Goal: Information Seeking & Learning: Find specific fact

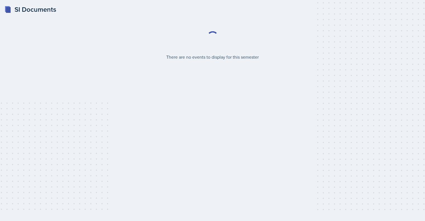
select select "2bed604d-1099-4043-b1bc-2365e8740244"
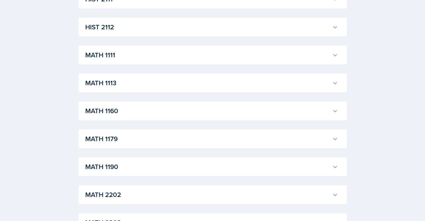
scroll to position [481, 0]
click at [121, 51] on h3 "MATH 1111" at bounding box center [207, 54] width 245 height 10
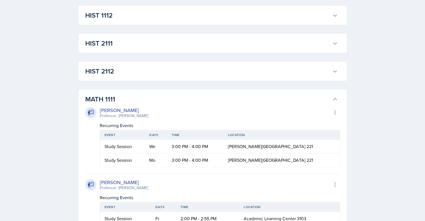
scroll to position [425, 0]
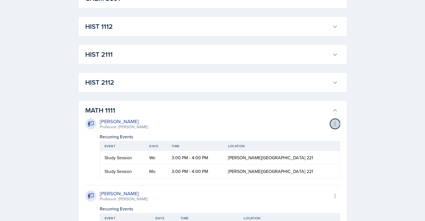
click at [335, 126] on icon at bounding box center [335, 124] width 6 height 6
click at [279, 114] on h3 "MATH 1111" at bounding box center [207, 110] width 245 height 10
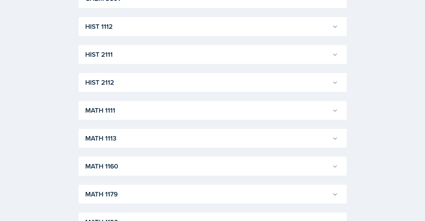
click at [336, 109] on icon at bounding box center [335, 111] width 6 height 6
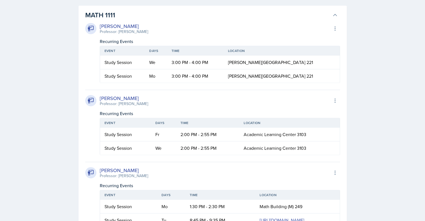
scroll to position [519, 0]
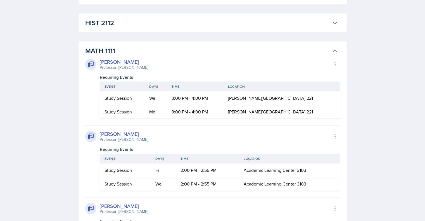
scroll to position [463, 0]
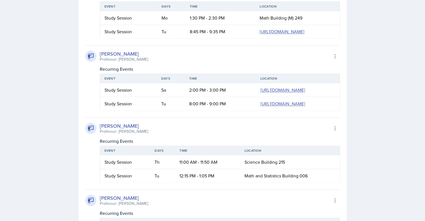
scroll to position [0, 22]
drag, startPoint x: 104, startPoint y: 133, endPoint x: 329, endPoint y: 155, distance: 226.3
click at [329, 97] on tr "Study Session Sa 2:00 PM - 3:00 PM [URL][DOMAIN_NAME]" at bounding box center [220, 90] width 240 height 14
copy tr "Study Session Sa 2:00 PM - 3:00 PM [URL][DOMAIN_NAME]"
drag, startPoint x: 155, startPoint y: 104, endPoint x: 95, endPoint y: 96, distance: 60.9
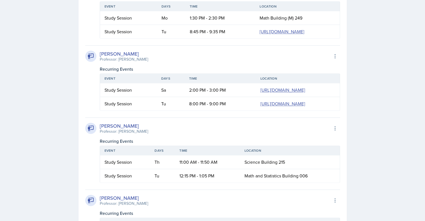
click at [95, 62] on div "[PERSON_NAME] Professor: [PERSON_NAME] Export to Google Calendar" at bounding box center [212, 56] width 255 height 12
copy div "[PERSON_NAME] Professor: [PERSON_NAME]"
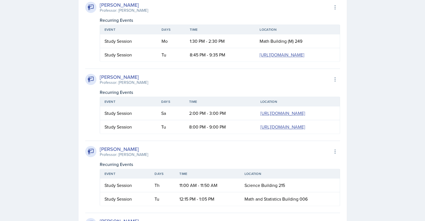
scroll to position [675, 0]
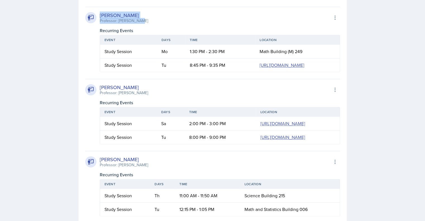
drag, startPoint x: 146, startPoint y: 19, endPoint x: 94, endPoint y: 15, distance: 52.4
click at [94, 15] on div "[PERSON_NAME] Professor: [PERSON_NAME] Export to Google Calendar" at bounding box center [212, 17] width 255 height 12
copy div "[PERSON_NAME] Professor: [PERSON_NAME]"
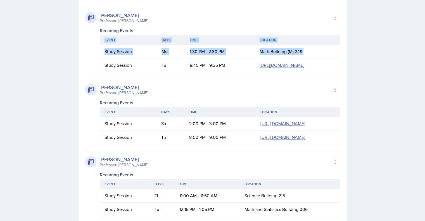
drag, startPoint x: 103, startPoint y: 81, endPoint x: 356, endPoint y: 104, distance: 253.9
copy table "Event Days Time Location Study Session Mo 1:30 PM - 2:30 PM [GEOGRAPHIC_DATA] (…"
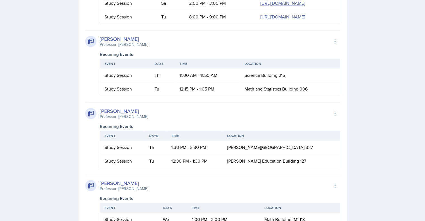
scroll to position [798, 0]
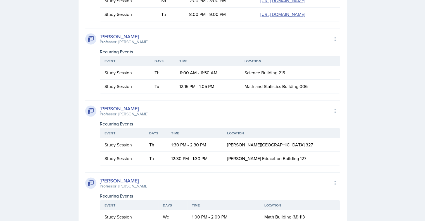
drag, startPoint x: 103, startPoint y: 76, endPoint x: 332, endPoint y: 100, distance: 230.4
click at [332, 21] on tr "Study Session Tu 8:00 PM - 9:00 PM [URL][DOMAIN_NAME]" at bounding box center [220, 14] width 240 height 13
copy tr "Tu 8:00 PM - 9:00 PM [URL][DOMAIN_NAME]"
click at [182, 45] on div "[PERSON_NAME] Professor: [PERSON_NAME] Export to Google Calendar" at bounding box center [212, 39] width 255 height 12
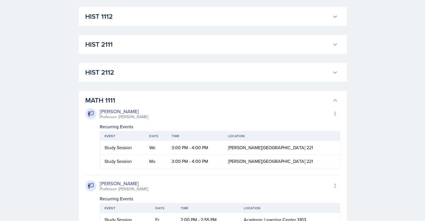
scroll to position [429, 0]
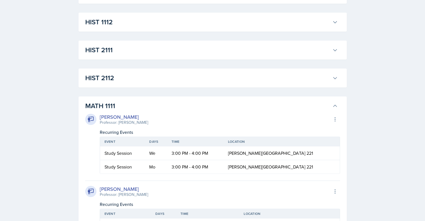
click at [334, 107] on icon at bounding box center [335, 106] width 6 height 6
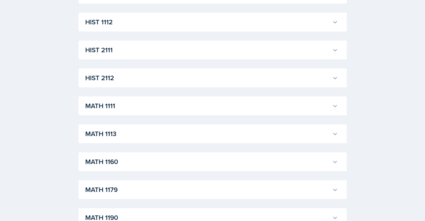
scroll to position [236, 0]
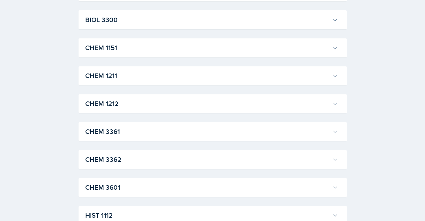
click at [334, 75] on icon at bounding box center [335, 76] width 6 height 6
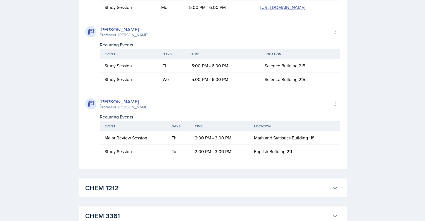
scroll to position [1063, 0]
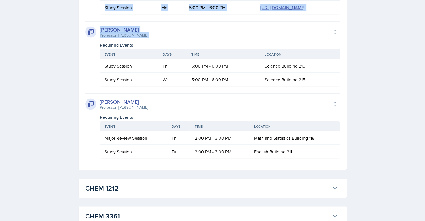
drag, startPoint x: 99, startPoint y: 40, endPoint x: 388, endPoint y: 146, distance: 307.5
copy div "[PERSON_NAME] Professor: [PERSON_NAME] Export to Google Calendar Recurring Even…"
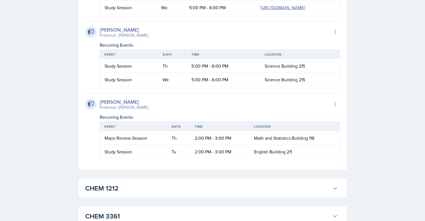
scroll to position [870, 0]
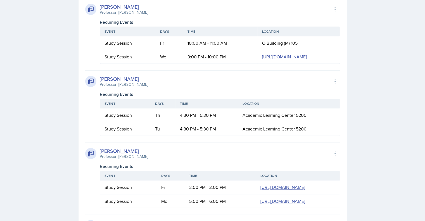
drag, startPoint x: 98, startPoint y: 43, endPoint x: 362, endPoint y: 139, distance: 280.8
click at [362, 139] on div "SI Documents Select Semester Fall 2025 Summer 2025 Spring 2025 Fall 2024 Summer…" at bounding box center [212, 85] width 425 height 1911
copy div "[PERSON_NAME] Professor: [PERSON_NAME] Export to Google Calendar Recurring Even…"
click at [189, 15] on div "[PERSON_NAME] Professor: [PERSON_NAME] Export to Google Calendar" at bounding box center [212, 9] width 255 height 12
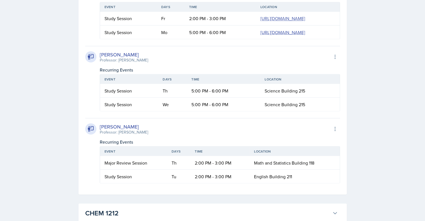
scroll to position [1037, 0]
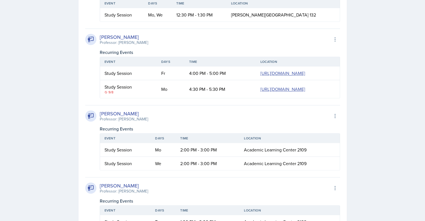
scroll to position [400, 0]
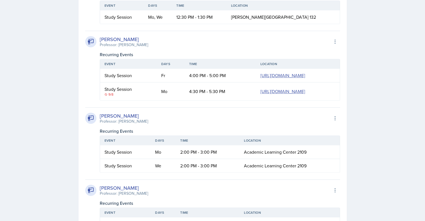
drag, startPoint x: 99, startPoint y: 39, endPoint x: 350, endPoint y: 133, distance: 268.2
copy div "[PERSON_NAME] Professor: [PERSON_NAME] Export to Google Calendar Recurring Even…"
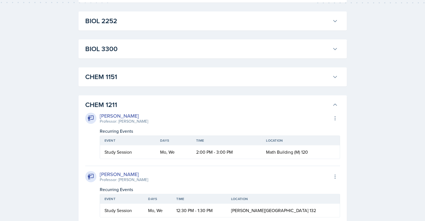
click at [337, 104] on icon at bounding box center [335, 105] width 6 height 6
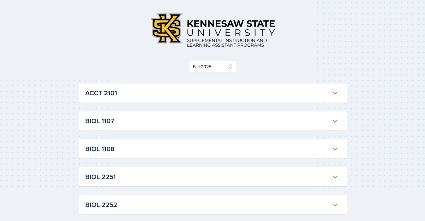
scroll to position [0, 0]
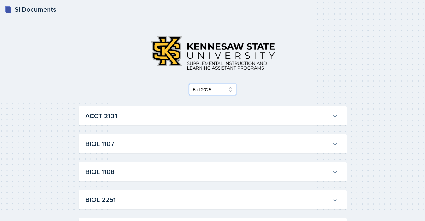
click at [229, 90] on select "Select Semester Fall 2025 Summer 2025 Spring 2025 Fall 2024 Summer 2024 Spring …" at bounding box center [212, 90] width 47 height 12
select select "515a866e-7596-43ee-a538-4da7a47c8e37"
click at [191, 84] on select "Select Semester Fall 2025 Summer 2025 Spring 2025 Fall 2024 Summer 2024 Spring …" at bounding box center [212, 90] width 47 height 12
click at [115, 88] on div "Select Semester Fall 2025 Summer 2025 Spring 2025 Fall 2024 Summer 2024 Spring …" at bounding box center [213, 90] width 268 height 12
